Goal: Task Accomplishment & Management: Manage account settings

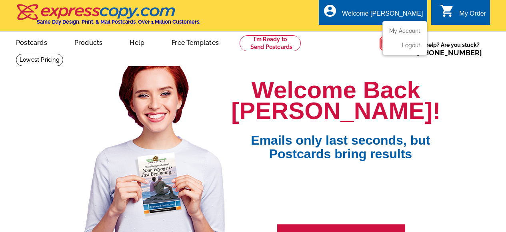
click at [410, 9] on div "account_circle Welcome Suzie My Account Logout" at bounding box center [373, 12] width 108 height 25
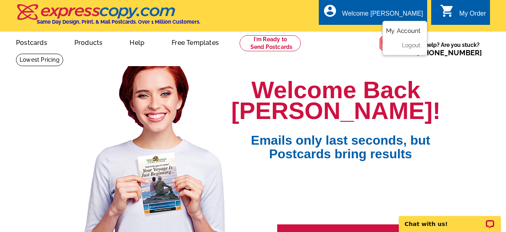
click at [410, 31] on link "My Account" at bounding box center [403, 30] width 34 height 7
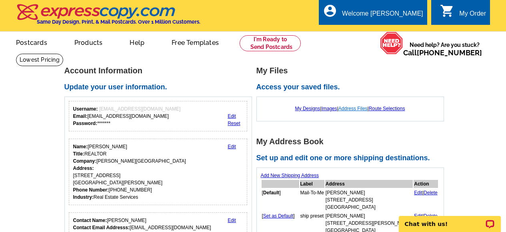
click at [356, 106] on link "Address Files" at bounding box center [352, 109] width 29 height 6
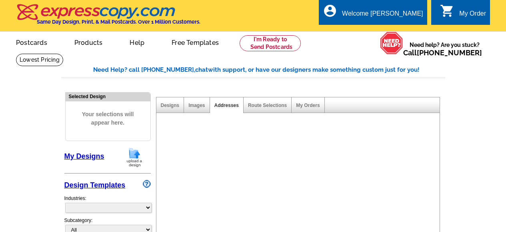
select select "785"
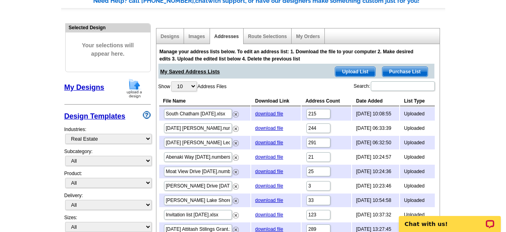
scroll to position [71, 0]
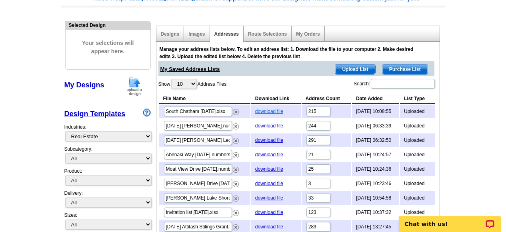
click at [267, 111] on link "download file" at bounding box center [269, 111] width 28 height 6
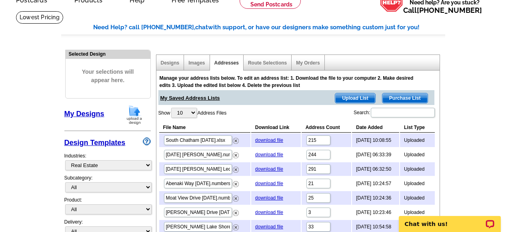
scroll to position [0, 0]
